Goal: Navigation & Orientation: Find specific page/section

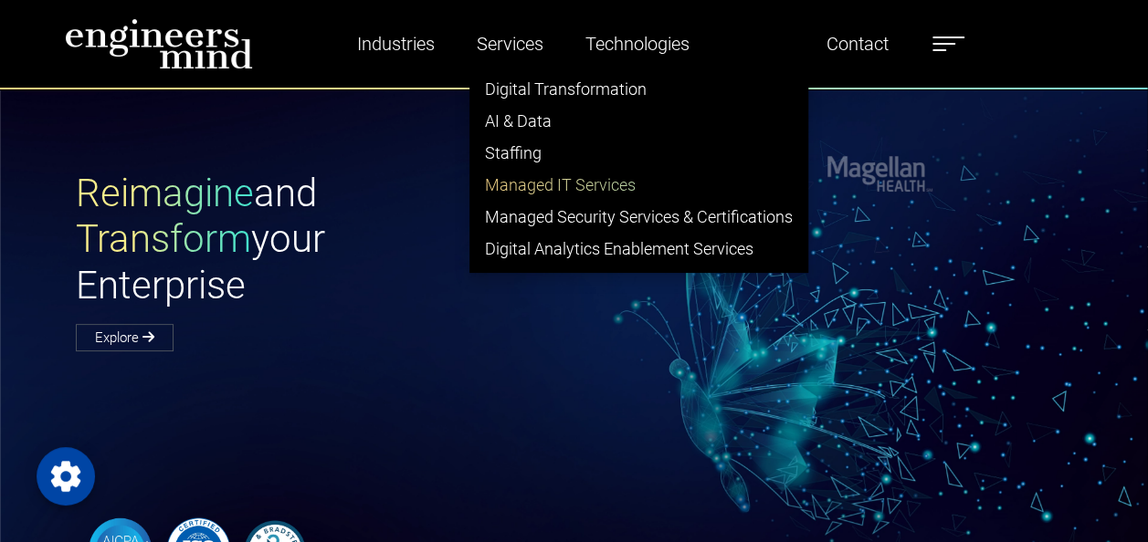
click at [548, 188] on link "Managed IT Services" at bounding box center [638, 185] width 337 height 32
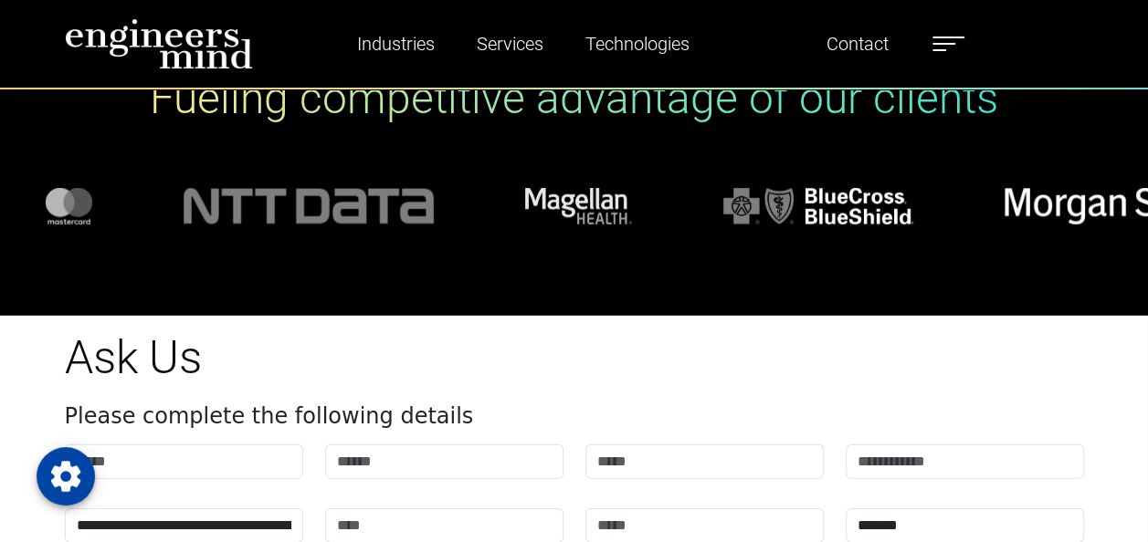
scroll to position [6563, 0]
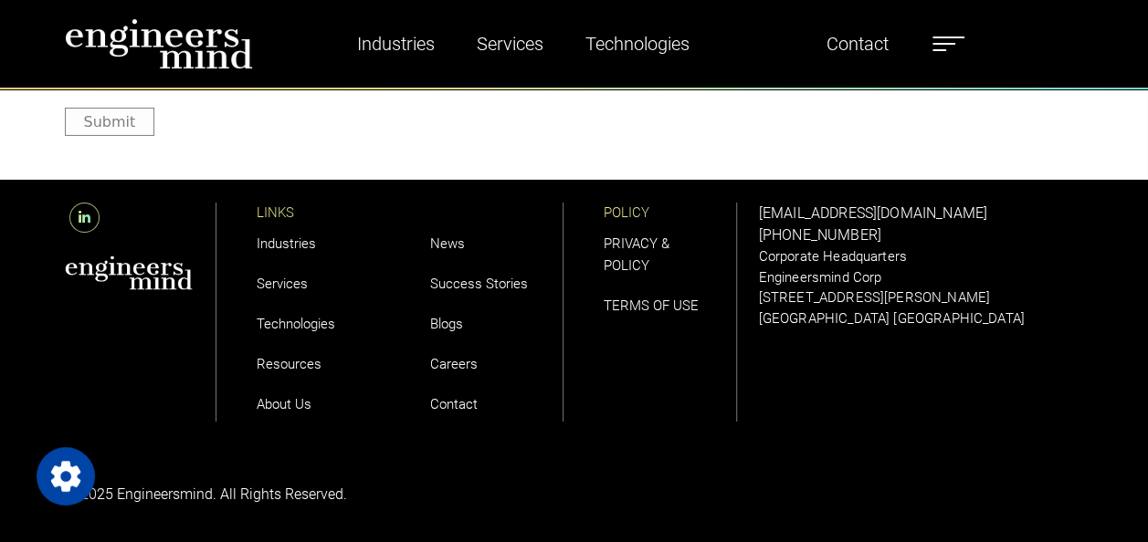
click at [279, 404] on link "About Us" at bounding box center [284, 404] width 55 height 16
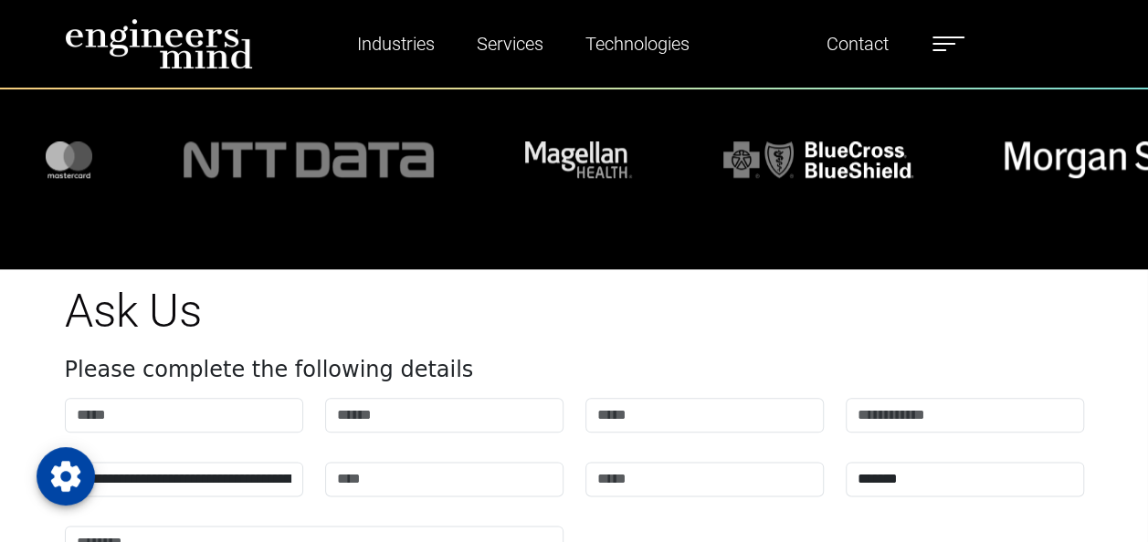
scroll to position [4828, 0]
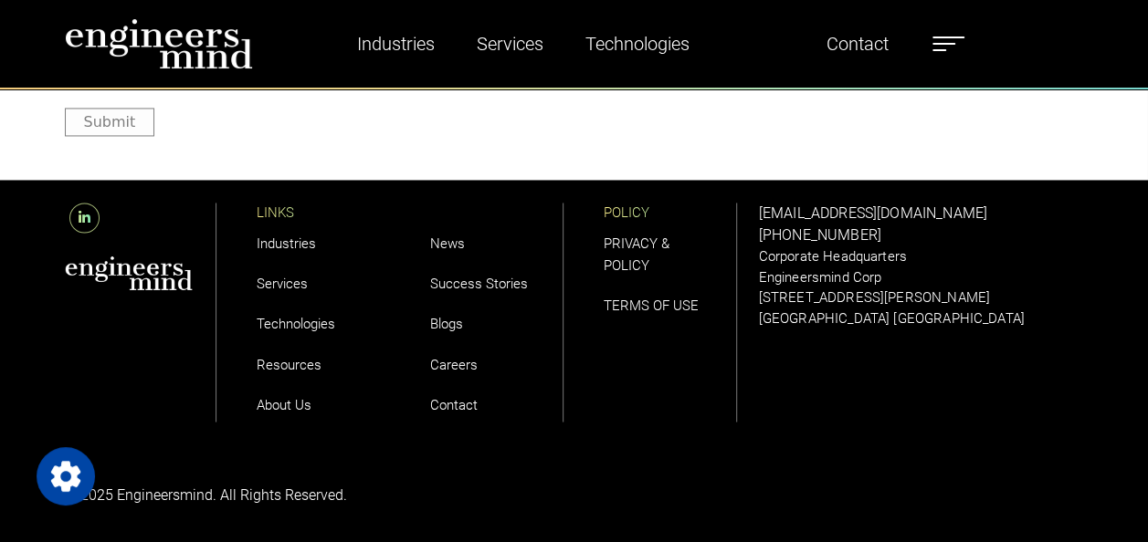
click at [289, 283] on link "Services" at bounding box center [282, 284] width 51 height 16
